Goal: Task Accomplishment & Management: Manage account settings

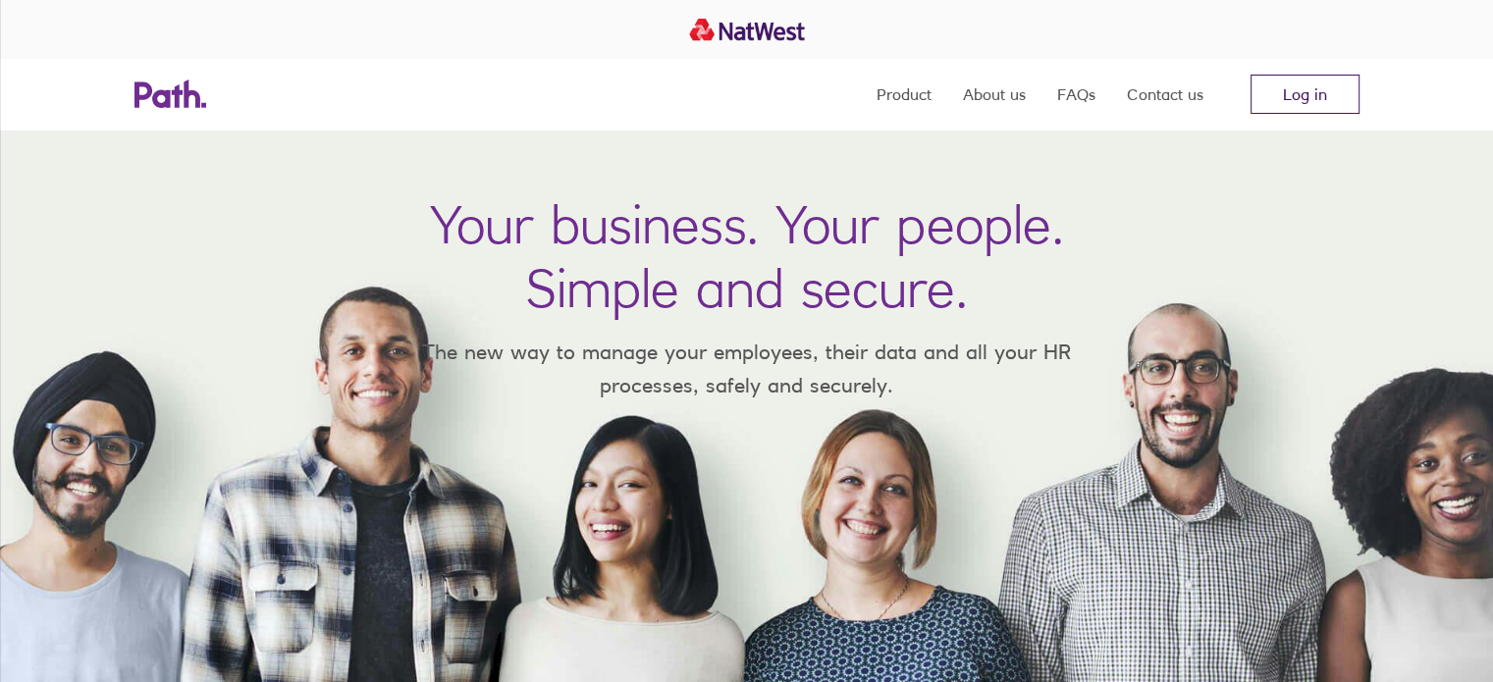
click at [1277, 86] on link "Log in" at bounding box center [1304, 94] width 109 height 39
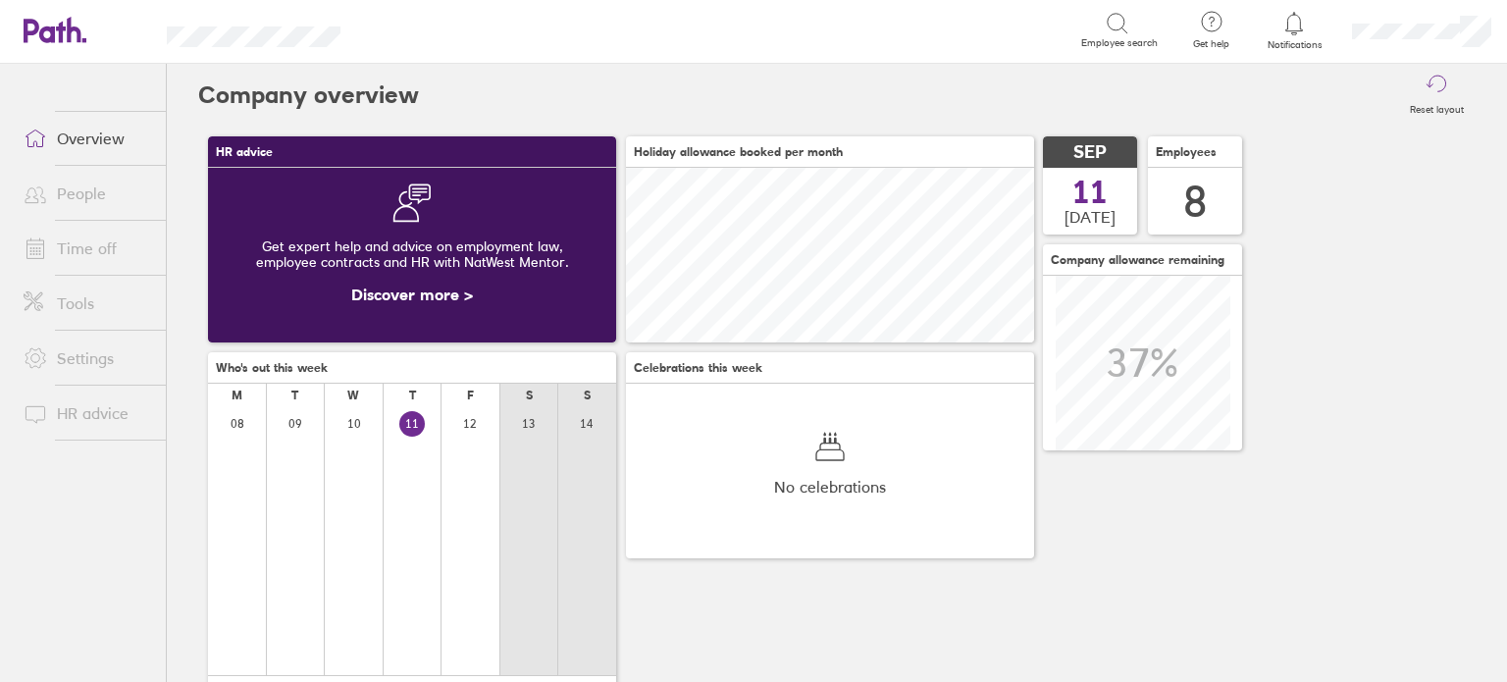
scroll to position [240, 0]
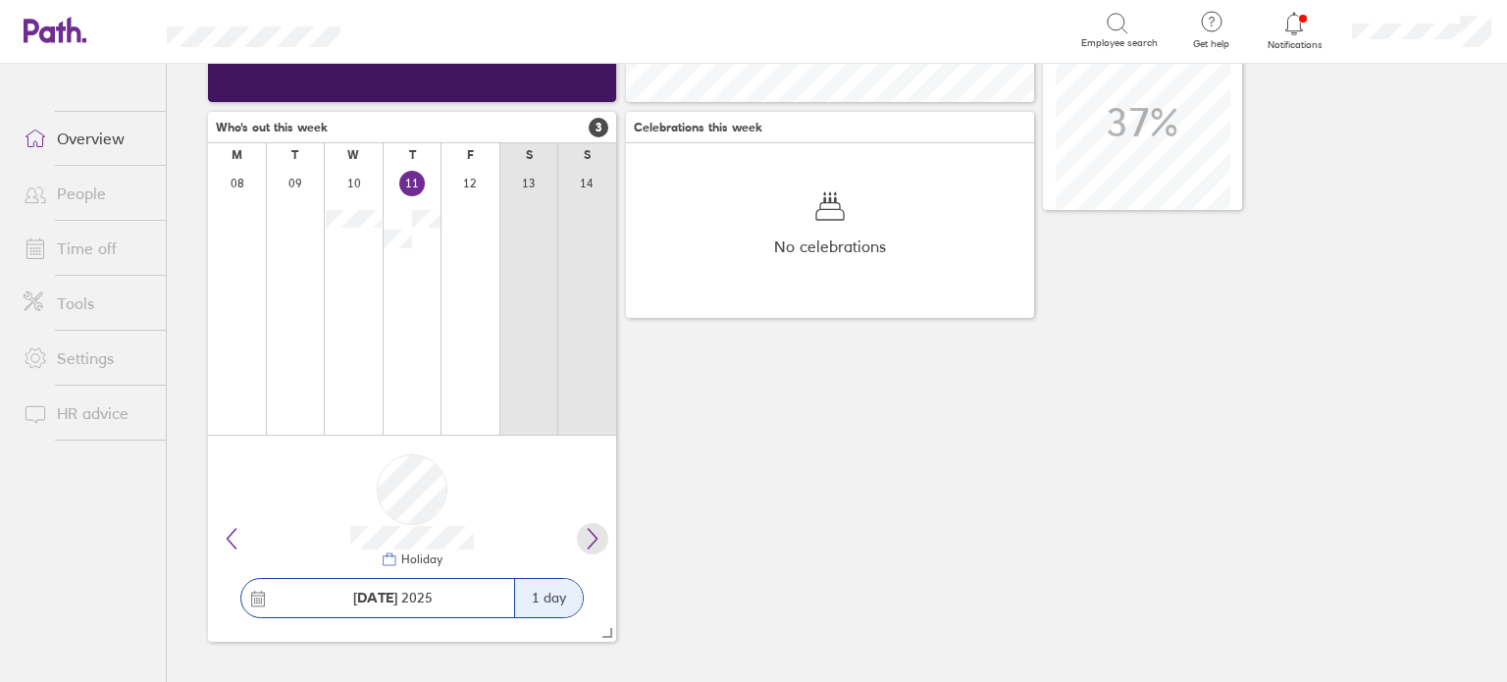
click at [595, 545] on icon at bounding box center [593, 539] width 24 height 24
click at [587, 540] on icon at bounding box center [593, 539] width 24 height 24
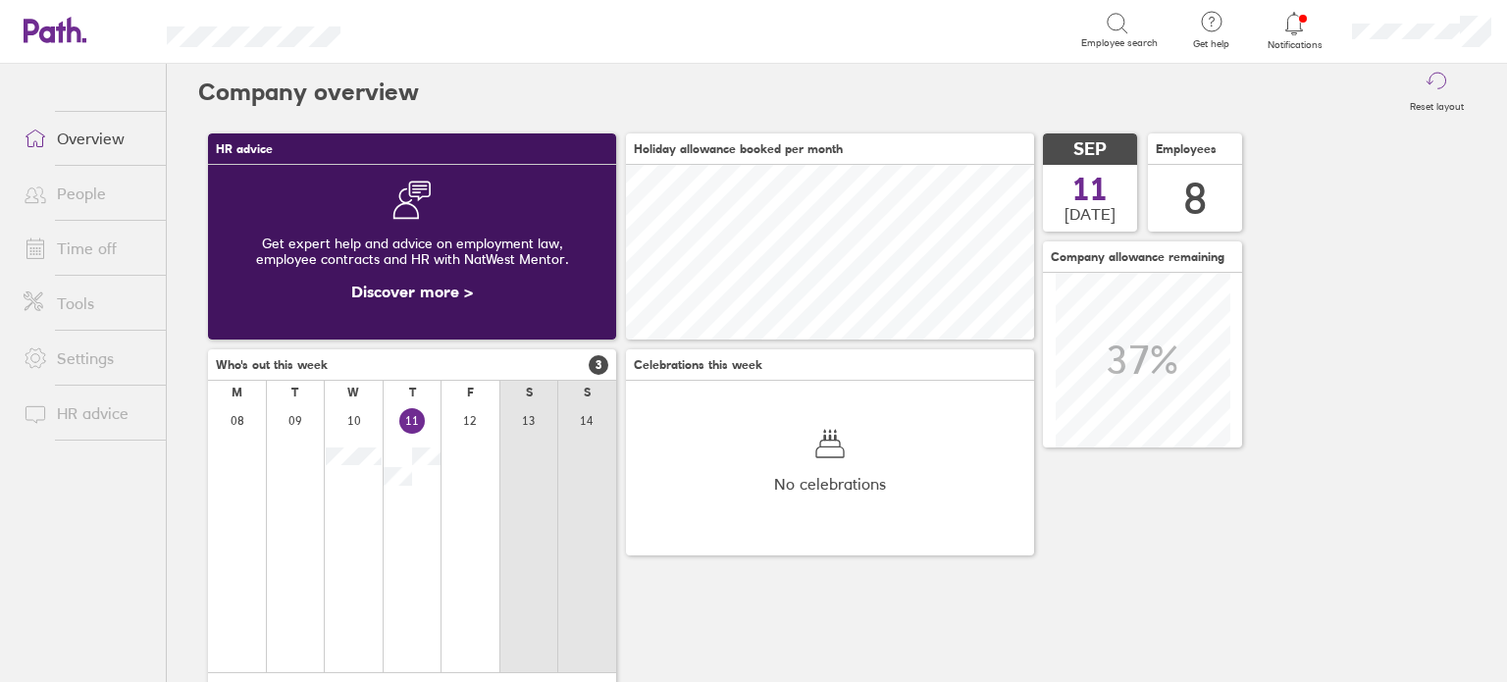
scroll to position [0, 0]
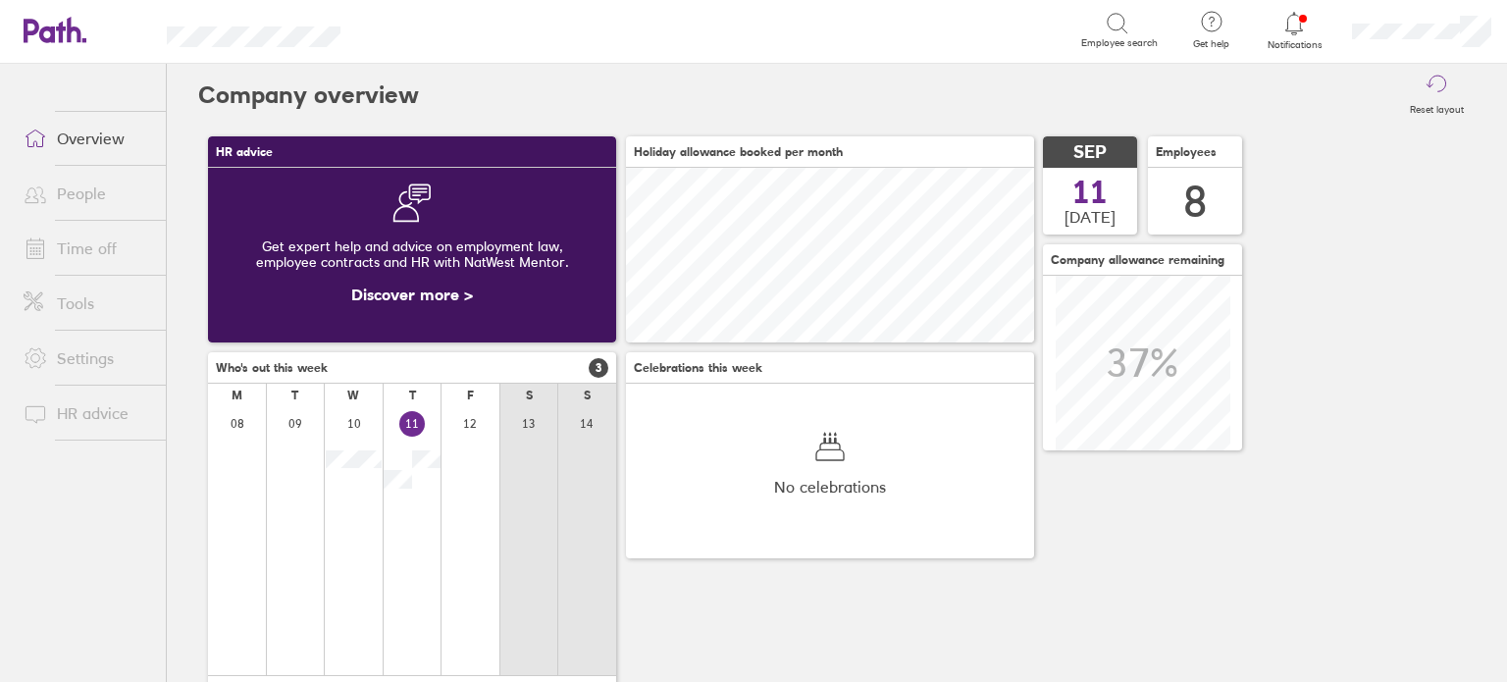
click at [94, 251] on link "Time off" at bounding box center [87, 248] width 158 height 39
